Goal: Contribute content: Add original content to the website for others to see

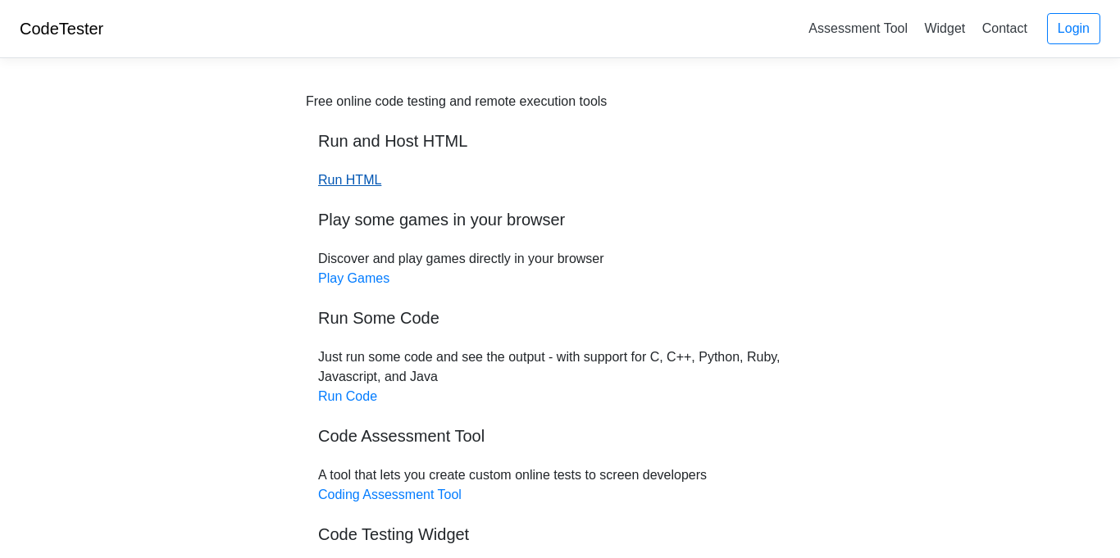
click at [352, 176] on link "Run HTML" at bounding box center [349, 180] width 63 height 14
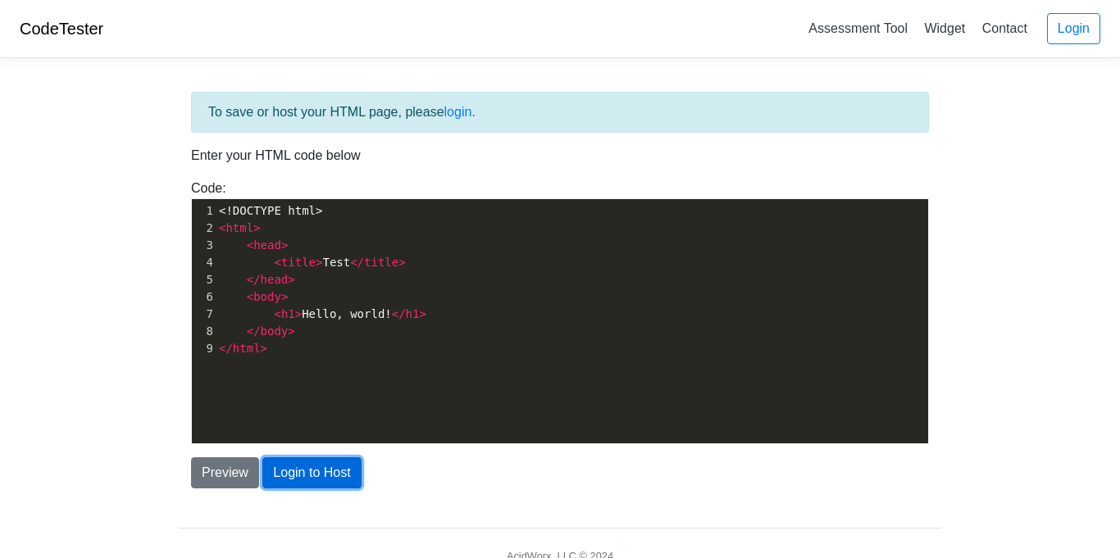
click at [296, 480] on button "Login to Host" at bounding box center [311, 472] width 98 height 31
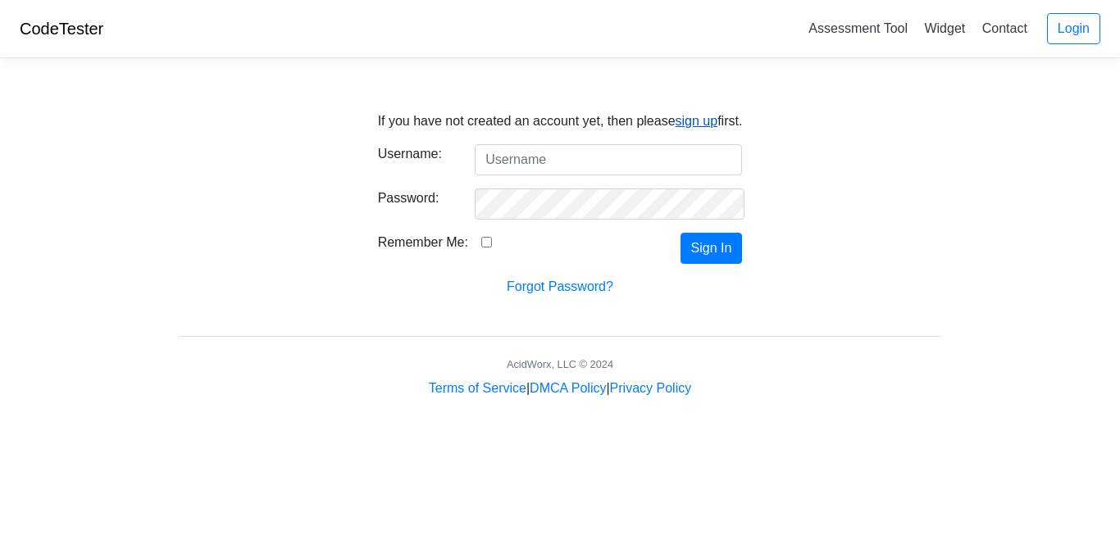
click at [690, 121] on link "sign up" at bounding box center [696, 121] width 43 height 14
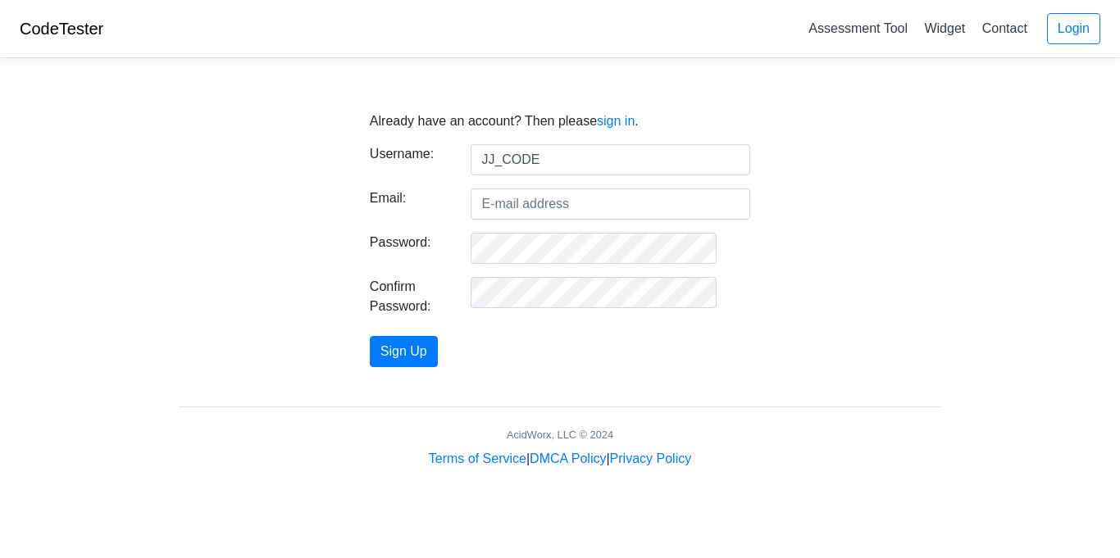
type input "JJ_CODE"
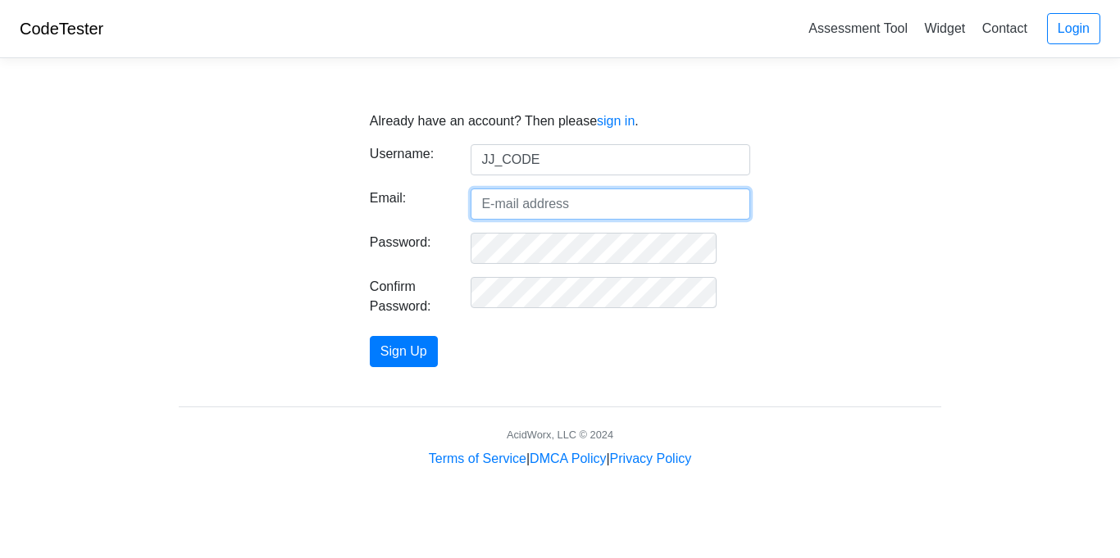
click at [563, 204] on input "Email:" at bounding box center [609, 204] width 279 height 31
type input "[EMAIL_ADDRESS][DOMAIN_NAME]"
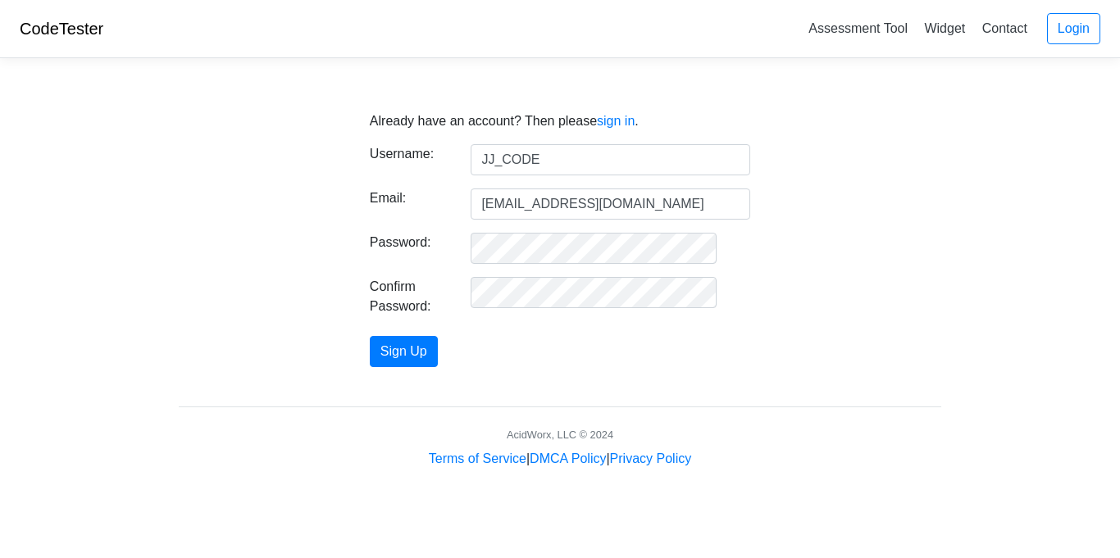
click at [547, 265] on form "Username: JJ_CODE Email: 1350812@wboe.com Password: Confirm Password: Sign Up" at bounding box center [560, 255] width 380 height 223
click at [438, 348] on button "Sign Up" at bounding box center [404, 351] width 68 height 31
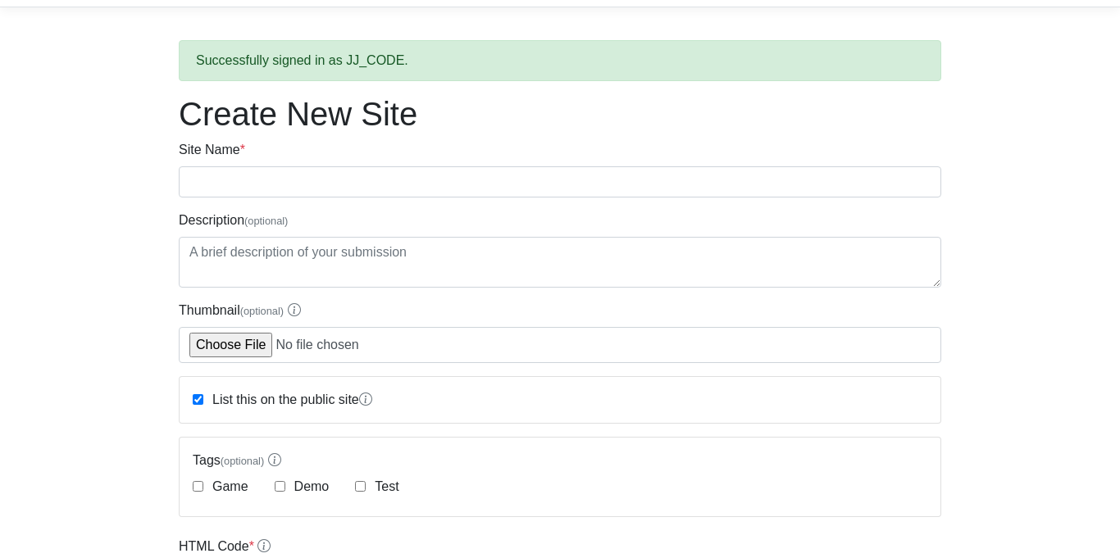
scroll to position [42, 0]
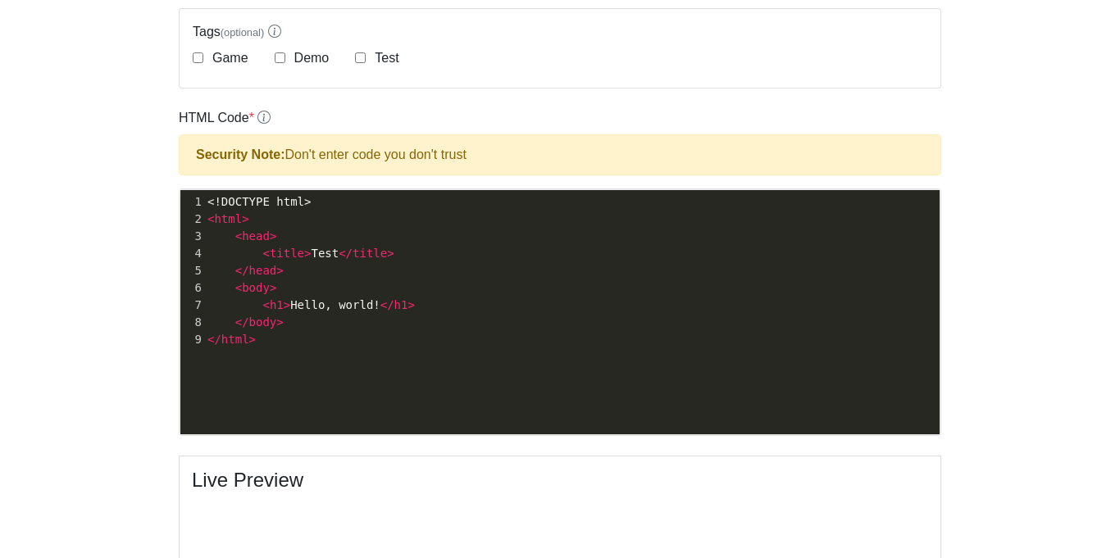
scroll to position [470, 0]
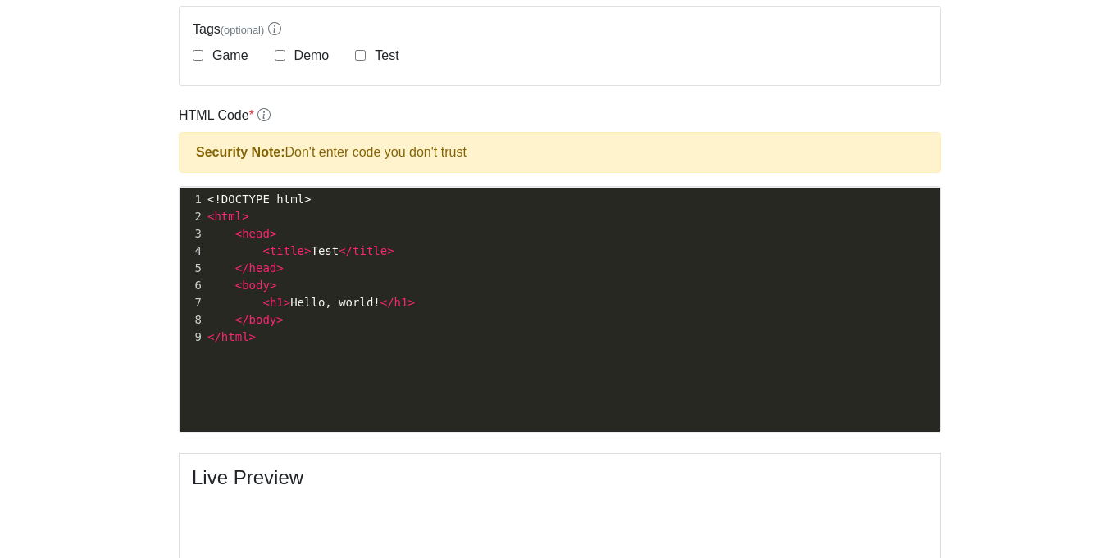
click at [324, 232] on pre "< head >" at bounding box center [571, 233] width 735 height 17
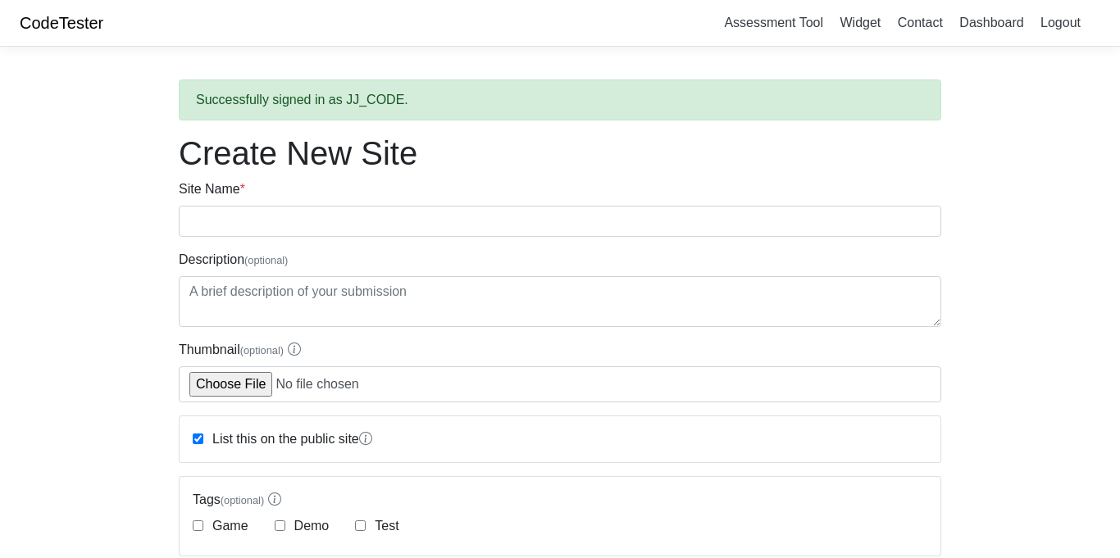
scroll to position [4, 0]
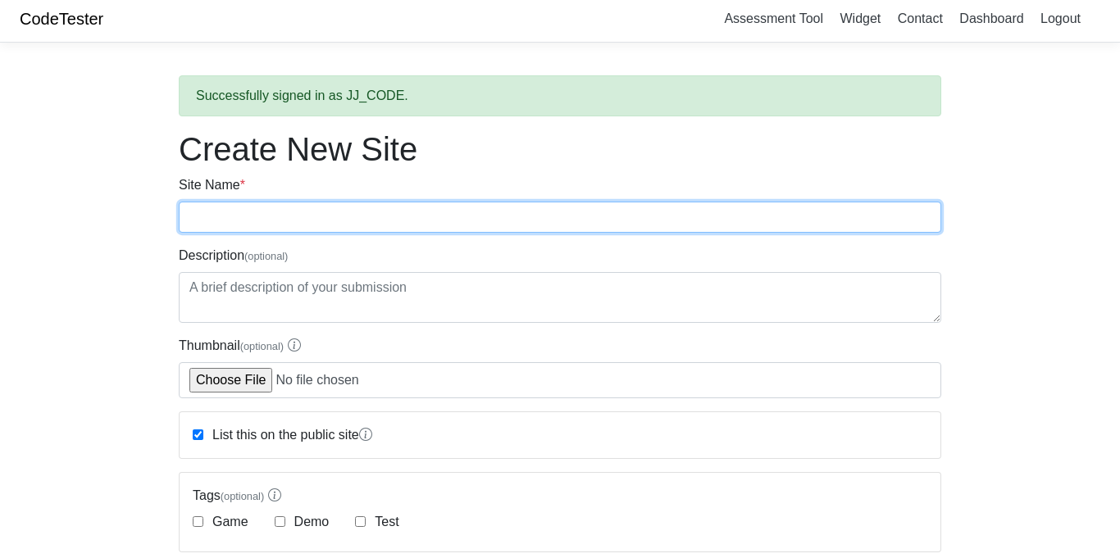
click at [324, 232] on input "Site Name *" at bounding box center [560, 217] width 762 height 31
type input "NO"
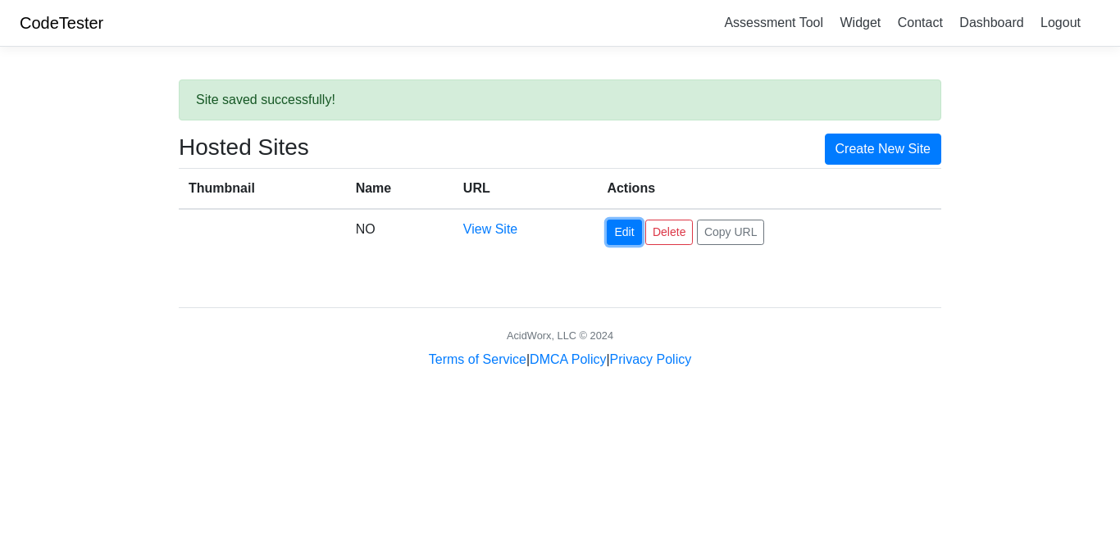
click at [620, 234] on link "Edit" at bounding box center [623, 232] width 34 height 25
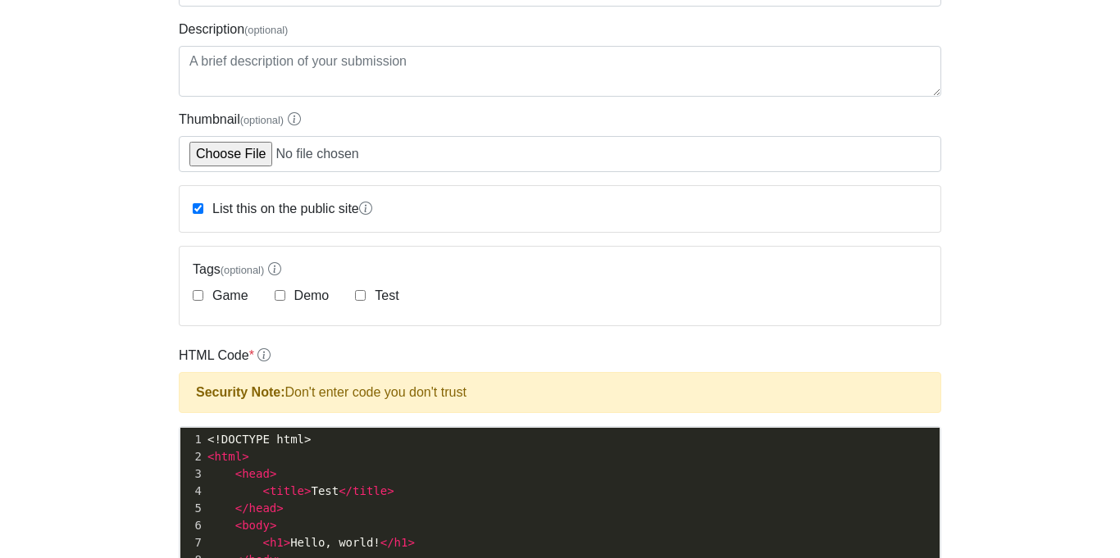
scroll to position [321, 0]
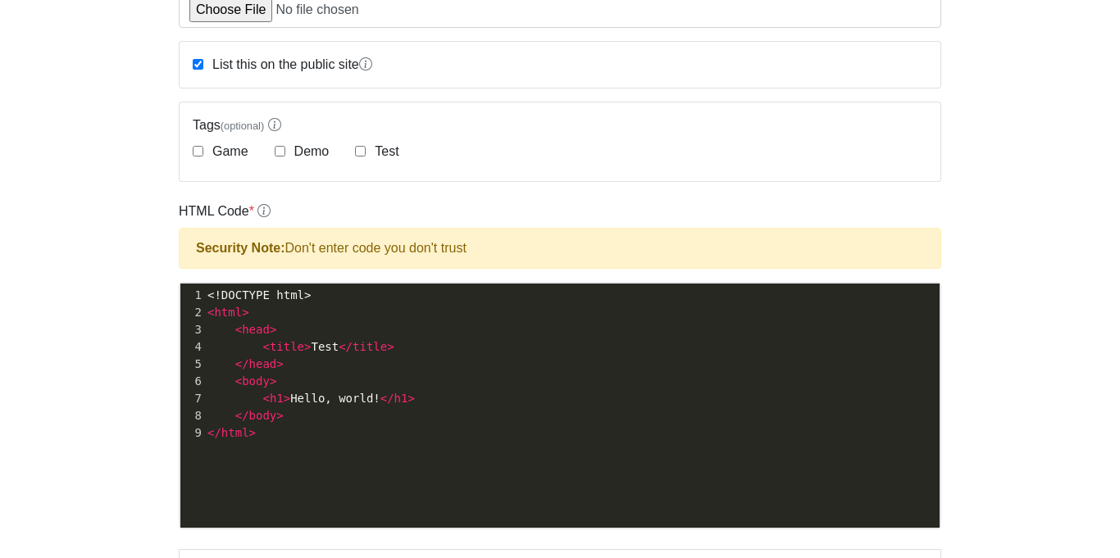
click at [420, 426] on pre "</ html >" at bounding box center [571, 433] width 735 height 17
type textarea ">"
click at [420, 426] on pre "</ html >" at bounding box center [571, 433] width 735 height 17
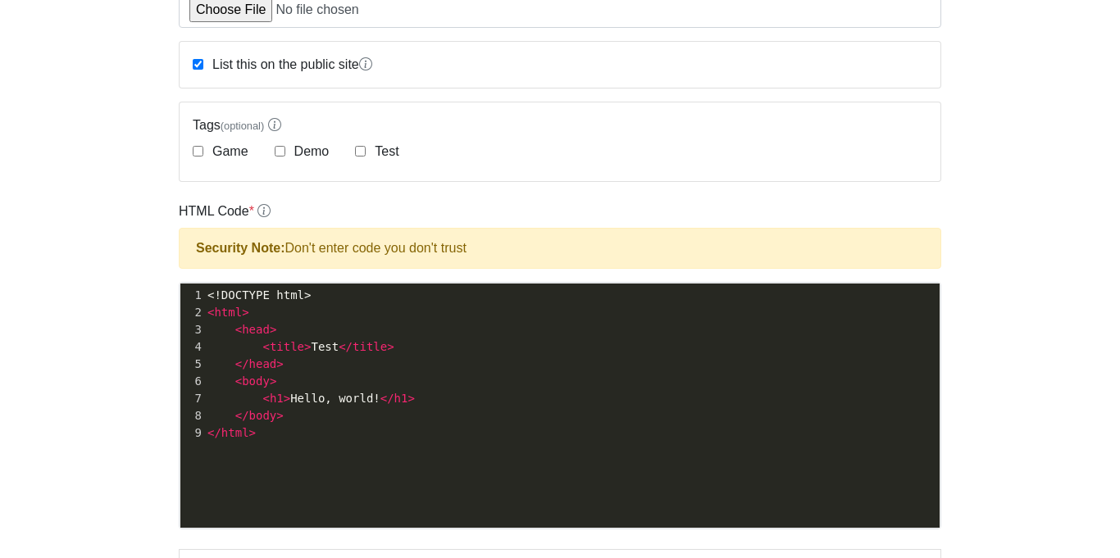
type textarea "<!DOCTYPE html> <html> <head> <title>Test</title> </head> <body> <h1>Hello, wor…"
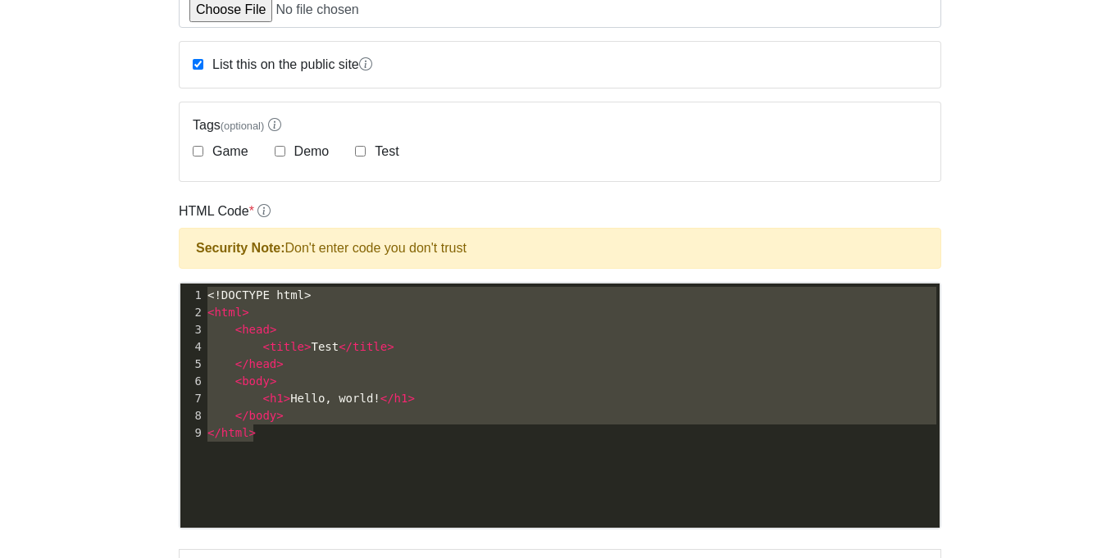
drag, startPoint x: 408, startPoint y: 434, endPoint x: 170, endPoint y: 216, distance: 322.5
click at [170, 216] on div "Edit NO Site Name * NO Description (optional) Thumbnail (optional) List this on…" at bounding box center [559, 412] width 787 height 1347
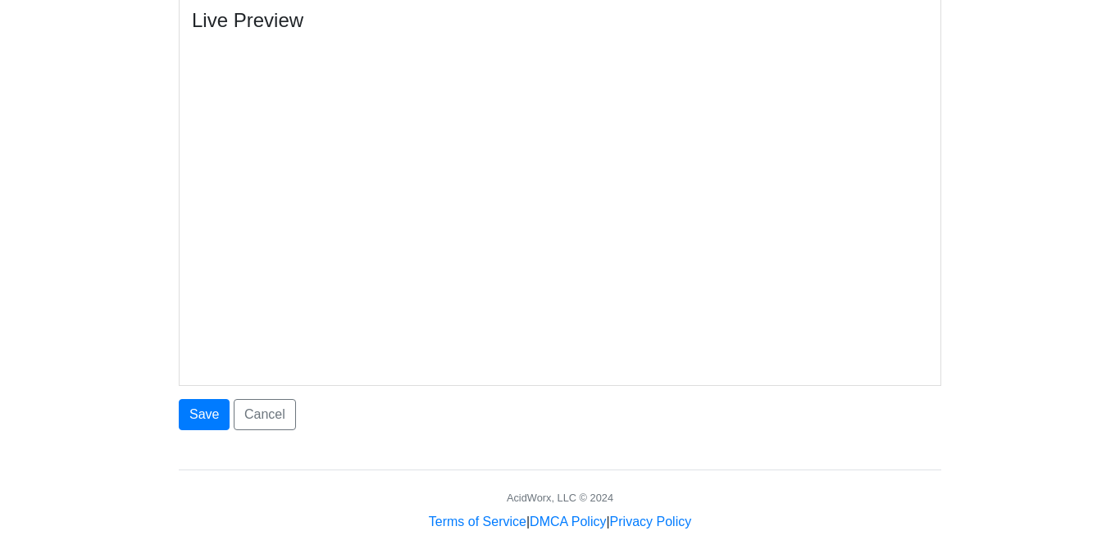
scroll to position [853, 0]
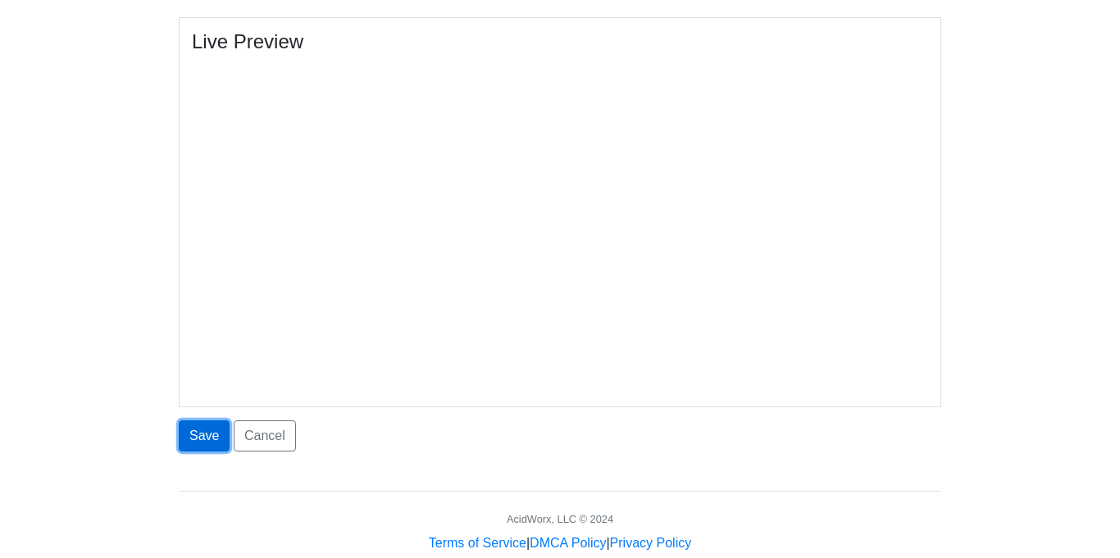
click at [215, 442] on button "Save" at bounding box center [204, 435] width 51 height 31
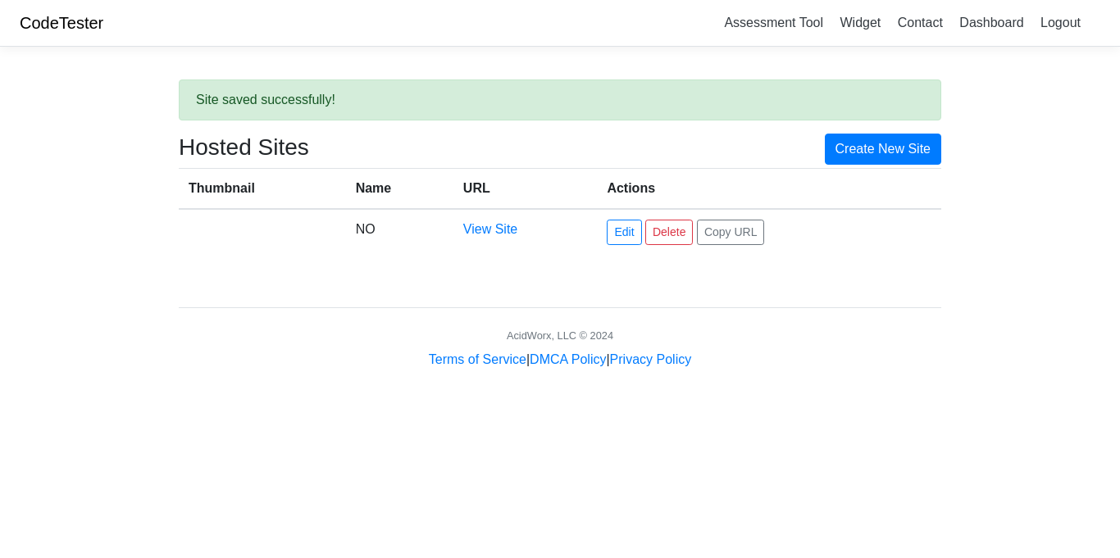
click at [418, 229] on td "NO" at bounding box center [399, 232] width 107 height 46
click at [629, 231] on link "Edit" at bounding box center [623, 232] width 34 height 25
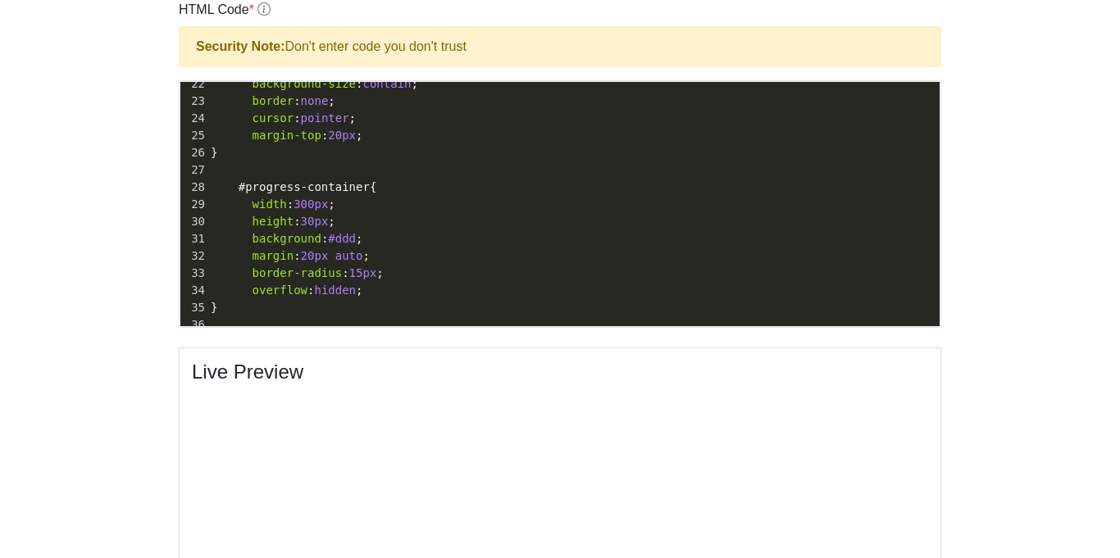
scroll to position [371, 0]
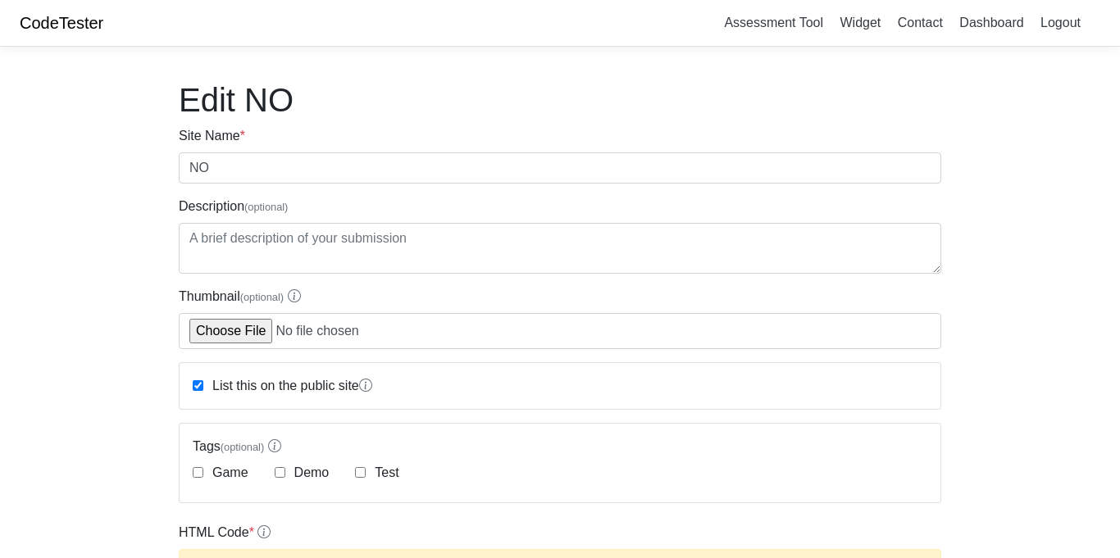
scroll to position [399, 0]
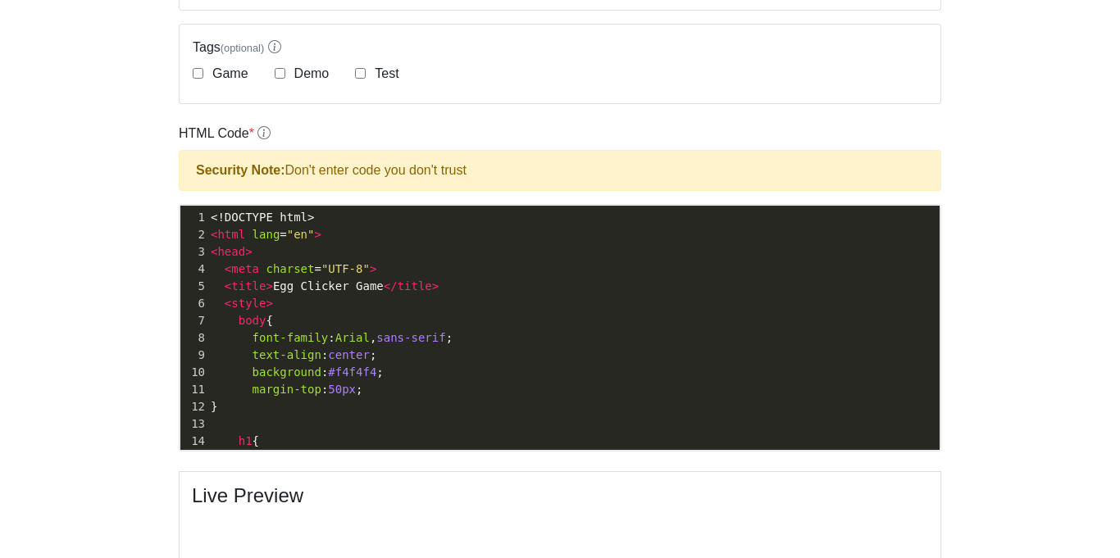
click at [281, 402] on pre "}" at bounding box center [573, 406] width 732 height 17
click at [272, 418] on pre "​" at bounding box center [573, 424] width 732 height 17
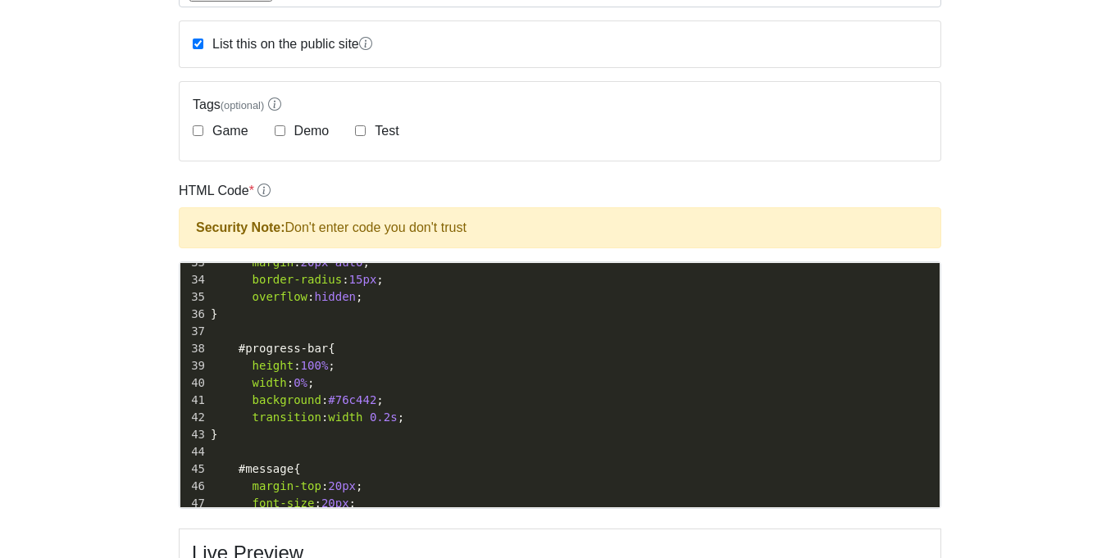
scroll to position [0, 0]
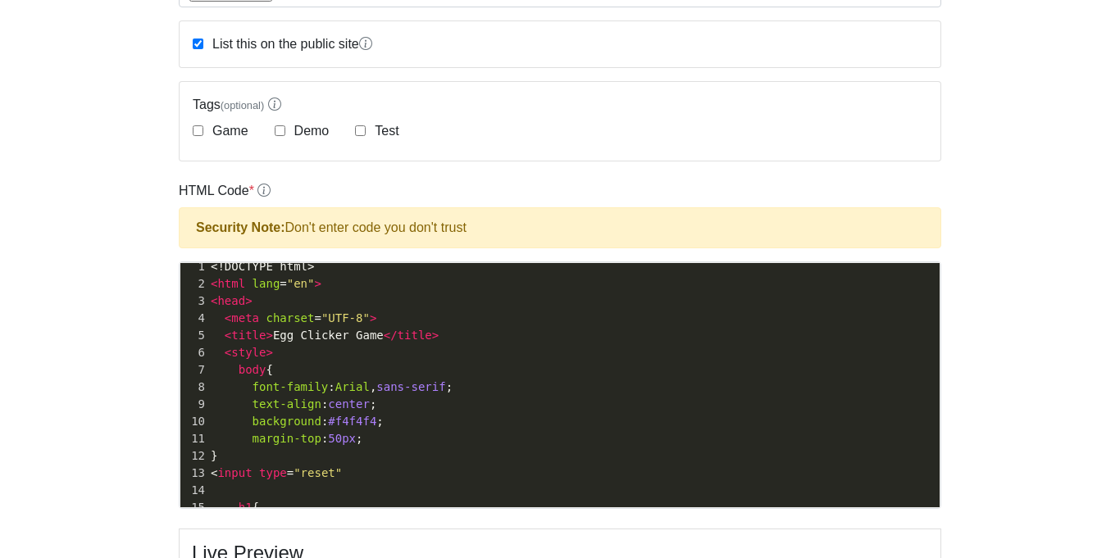
click at [343, 482] on pre at bounding box center [573, 490] width 732 height 17
type textarea "et">"
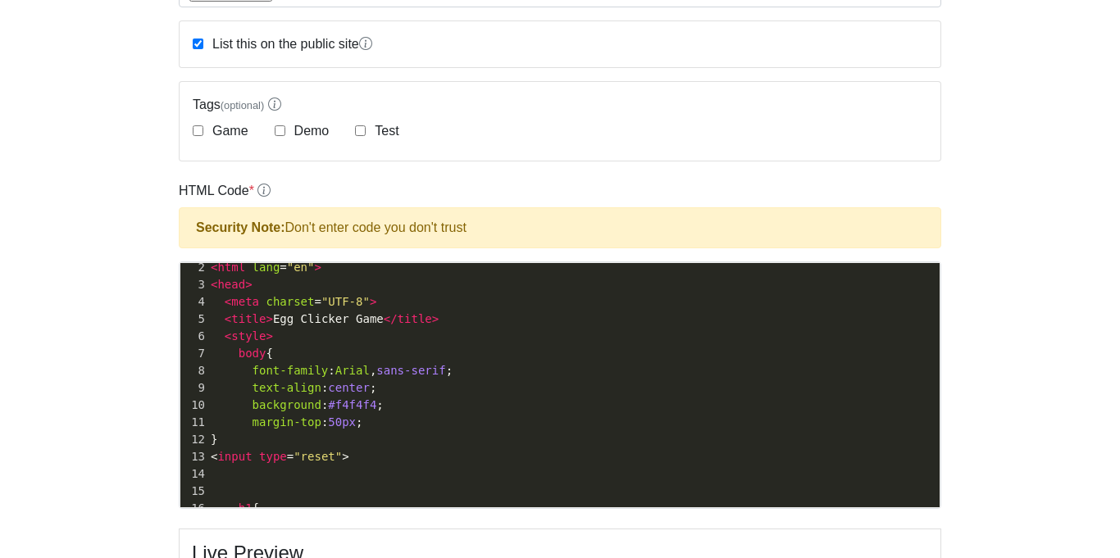
click at [215, 455] on span "< input type = "reset" >" at bounding box center [280, 456] width 139 height 13
click at [209, 457] on pre "< input type = "reset" >" at bounding box center [573, 456] width 732 height 17
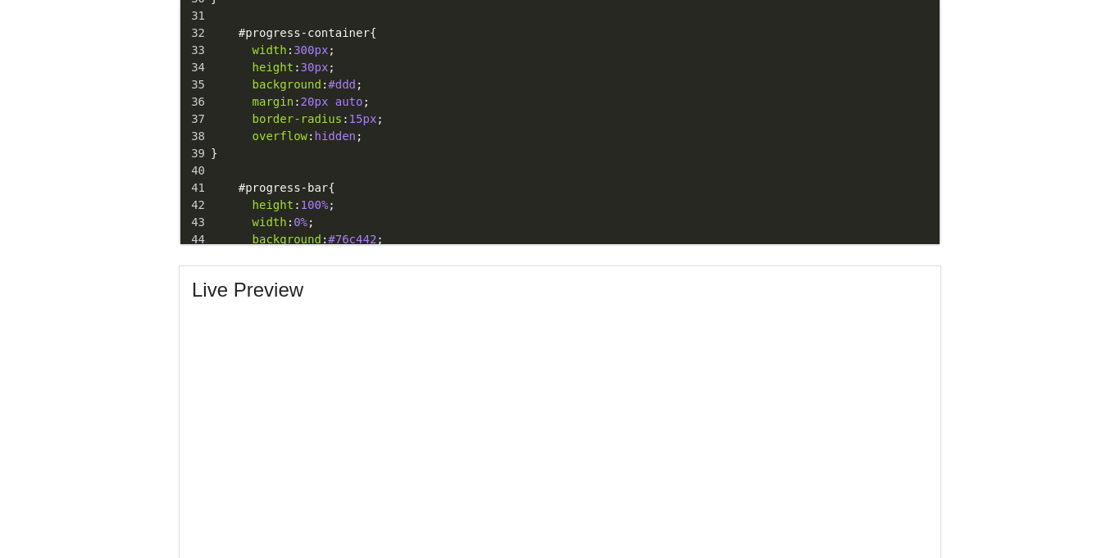
click at [984, 428] on body "CodeTester Assessment Tool Widget Contact Dashboard Logout Edit NO Site Name * …" at bounding box center [560, 98] width 1120 height 1406
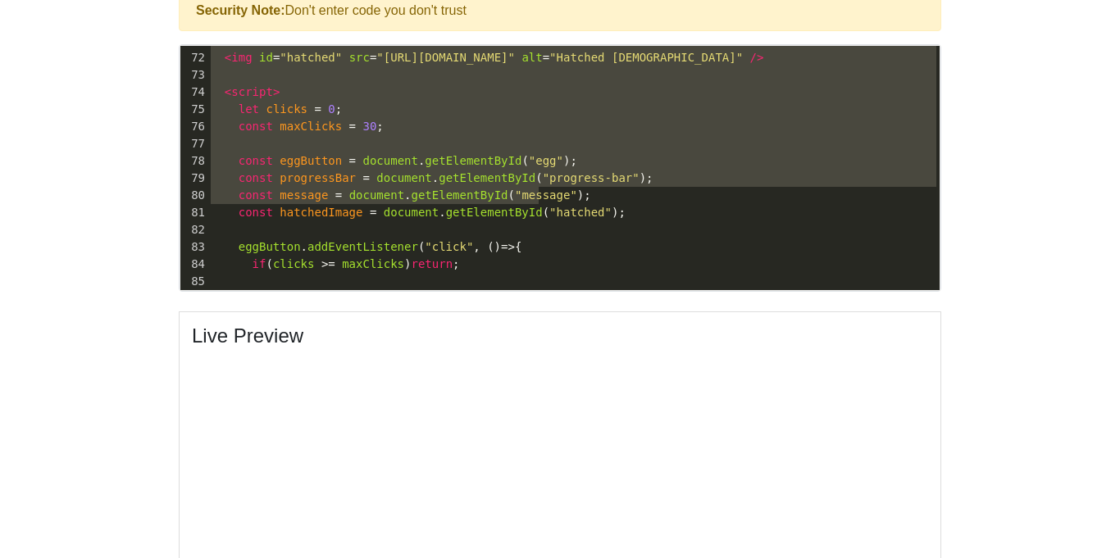
type textarea "<!DOCTYPE html> <html lang="en"> <head> <meta charset="UTF-8"> <title>Egg Click…"
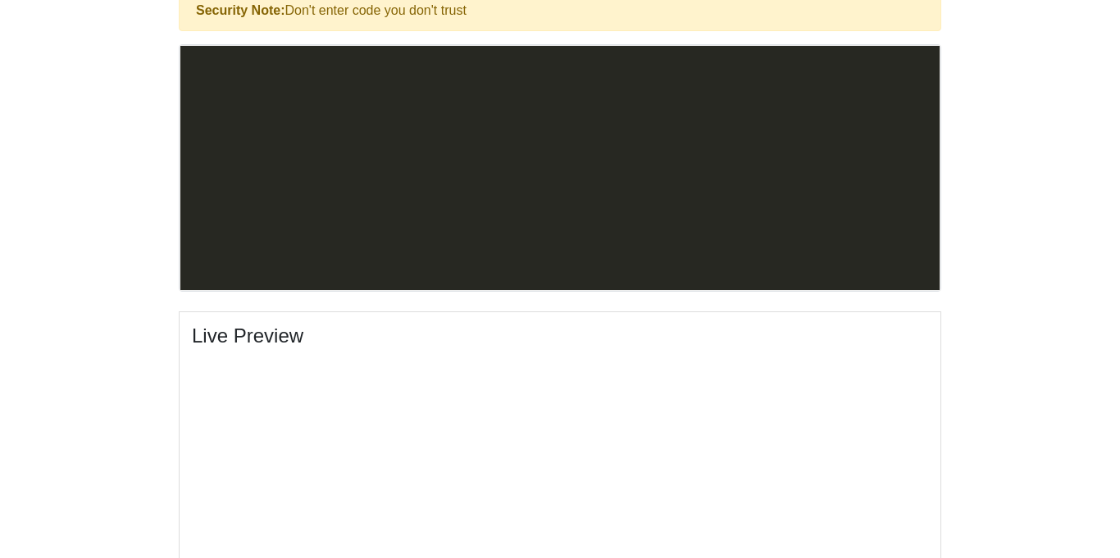
type textarea "// Change egg image as it cracks if (clicks > maxClicks * 0.66) { eggButton.sty…"
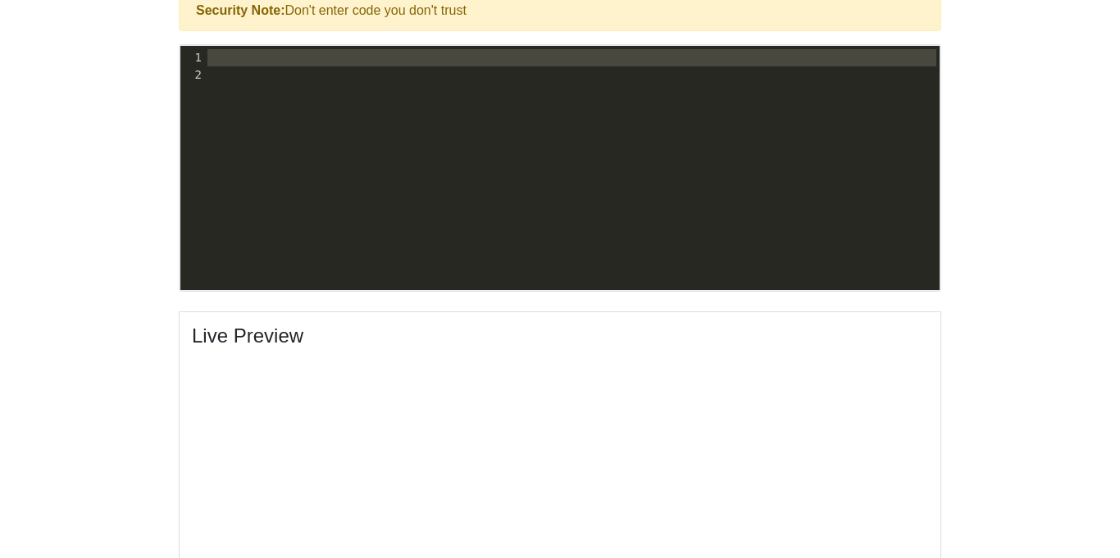
click at [561, 166] on div "x 20 2 <!DOCTYPE html> 1 ​ 2 ​" at bounding box center [572, 180] width 784 height 269
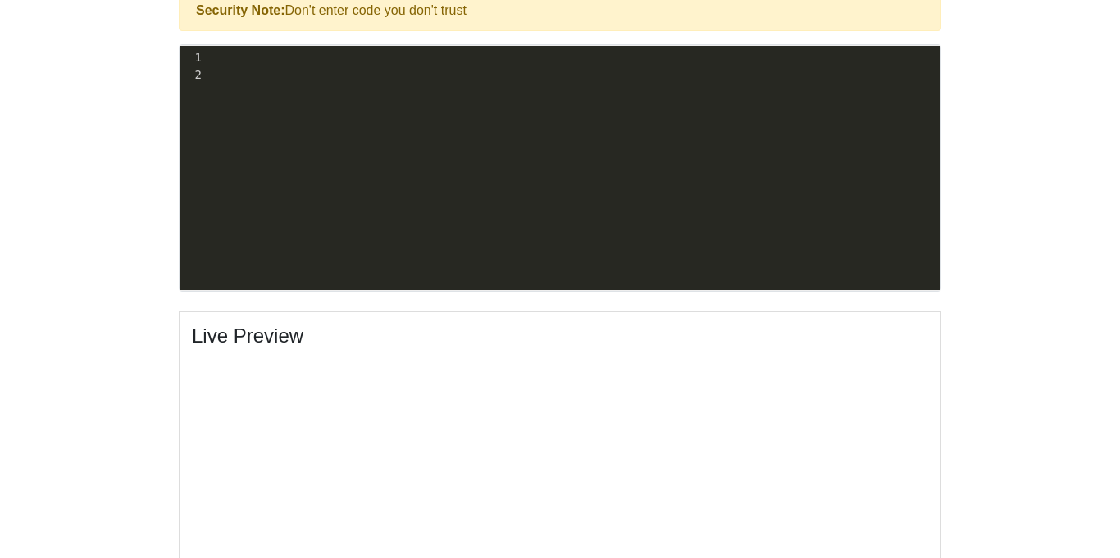
click at [248, 52] on pre "​" at bounding box center [571, 57] width 735 height 17
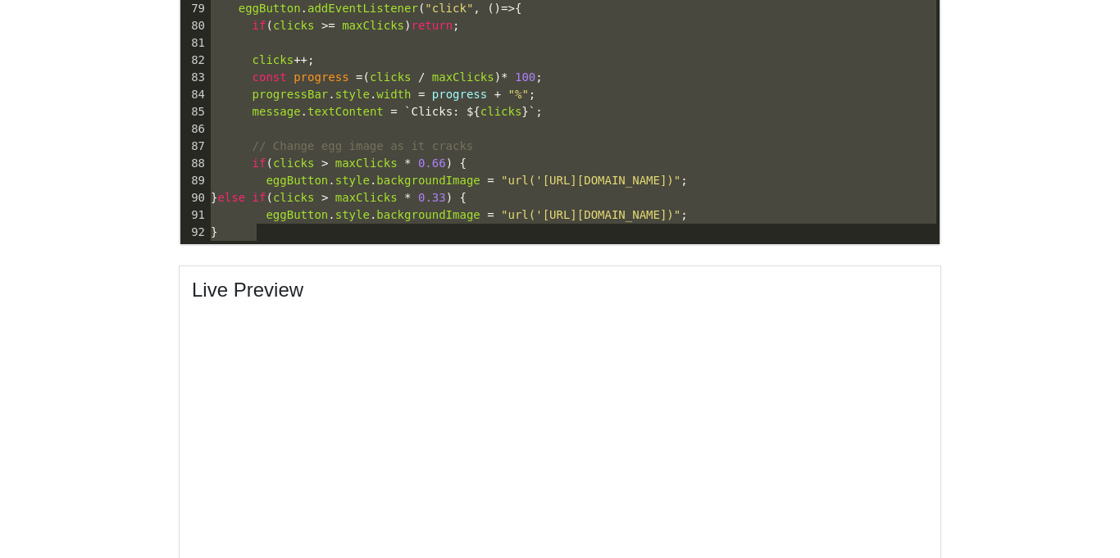
scroll to position [967, 0]
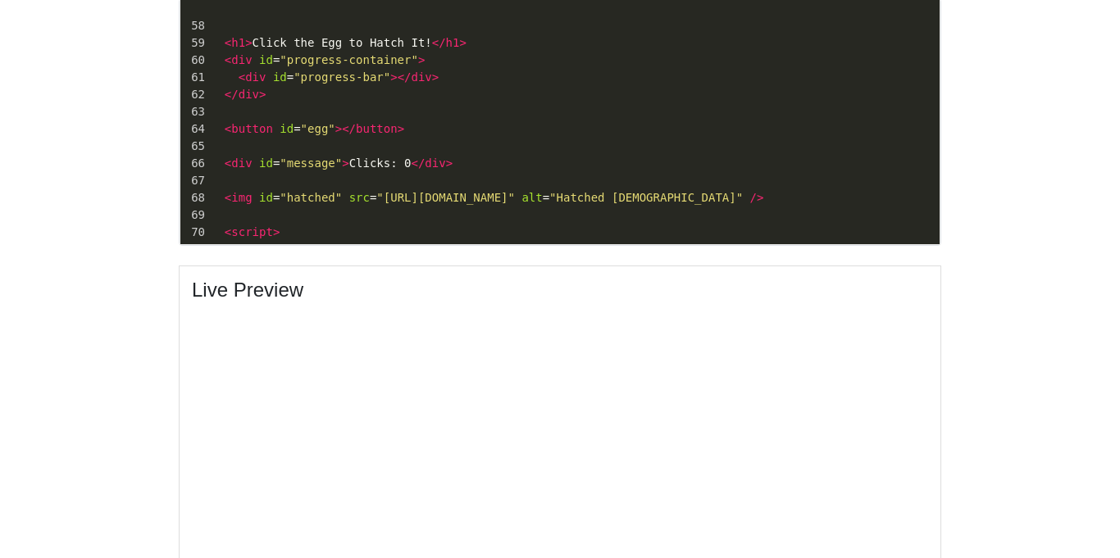
type textarea "#hatched { display: none; width: 200px; margin-top: 20px; } </style> </head> <b…"
drag, startPoint x: 393, startPoint y: 118, endPoint x: 270, endPoint y: -65, distance: 220.3
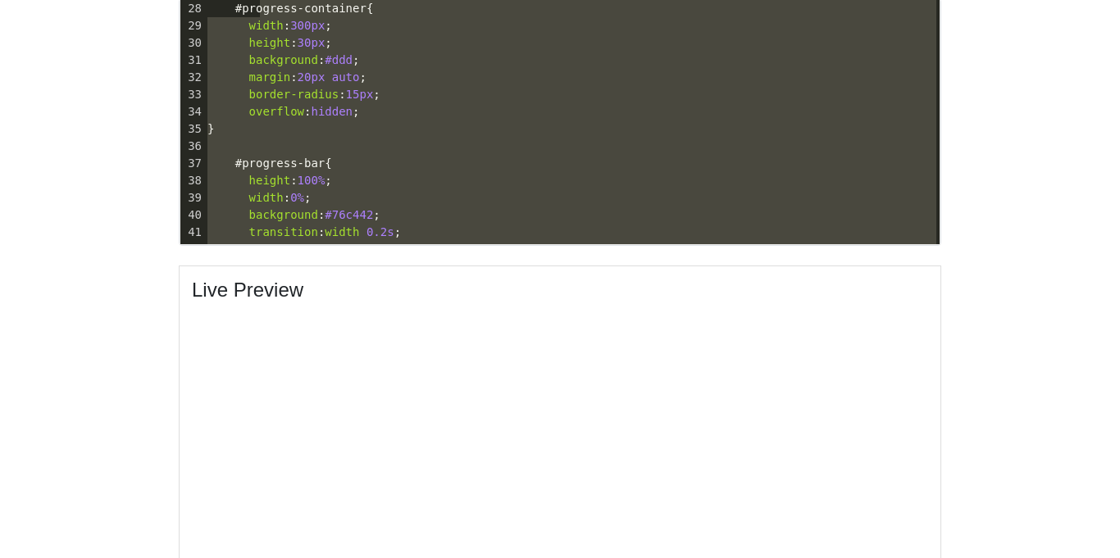
scroll to position [399, 0]
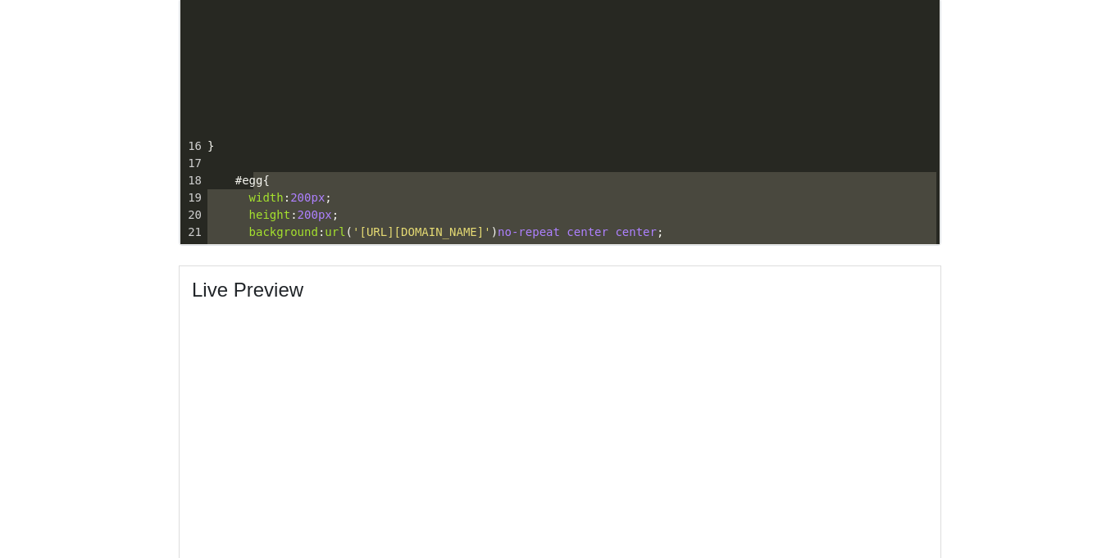
type textarea "<!DOCTYPE html> <html lang="en"> <head> <meta charset="UTF-8"> <title>Egg Click…"
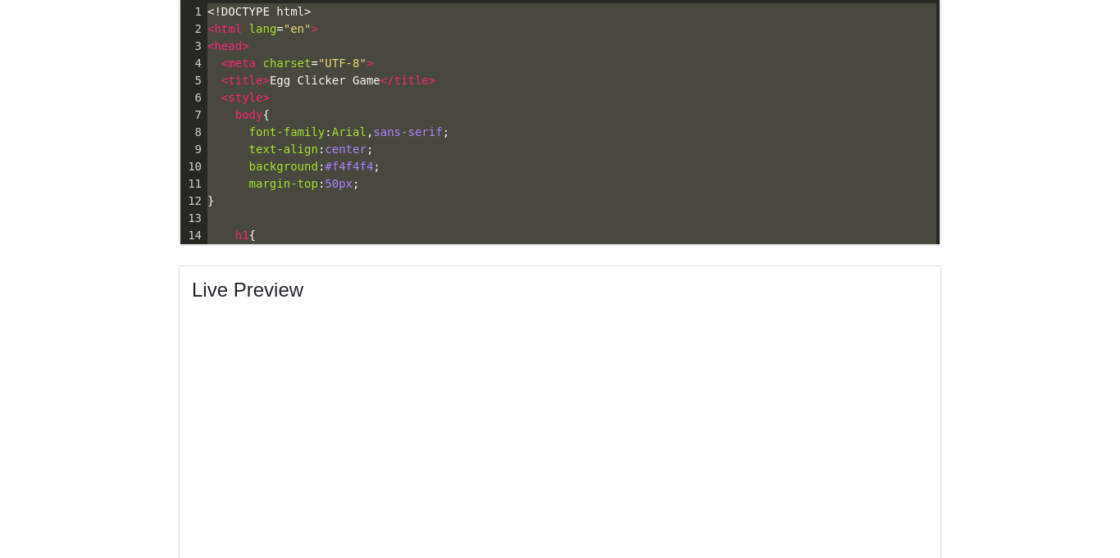
drag, startPoint x: 257, startPoint y: 225, endPoint x: 234, endPoint y: -50, distance: 276.3
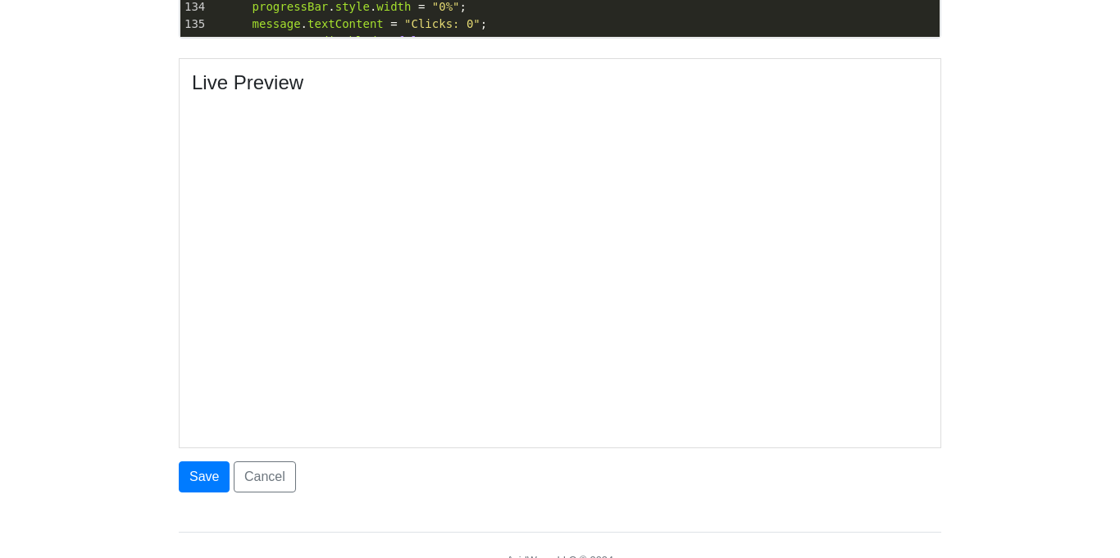
scroll to position [811, 0]
